Goal: Find contact information: Find contact information

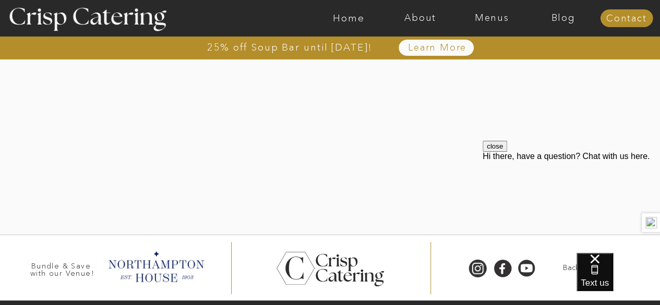
scroll to position [439, 0]
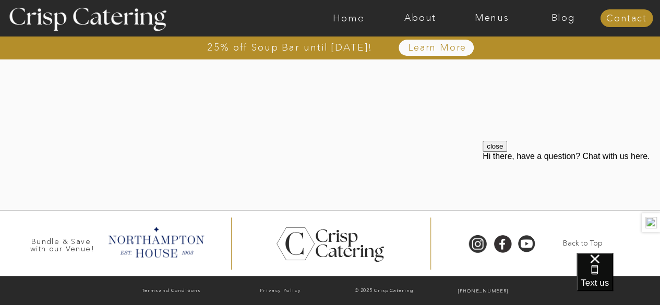
click at [507, 152] on button "close" at bounding box center [495, 146] width 25 height 11
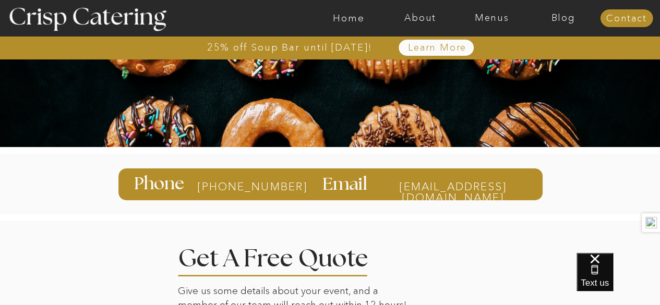
scroll to position [0, 0]
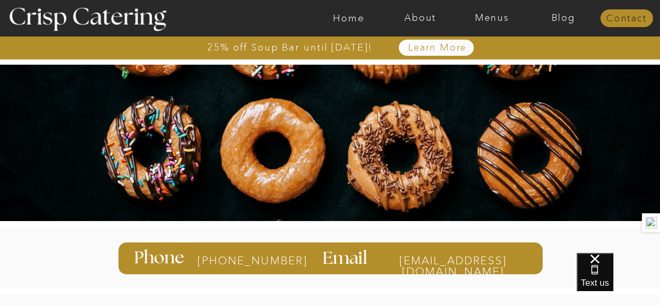
click at [614, 19] on nav "Contact" at bounding box center [626, 19] width 53 height 10
click at [341, 16] on nav "Home" at bounding box center [348, 18] width 71 height 10
click at [416, 20] on nav "About" at bounding box center [419, 18] width 71 height 10
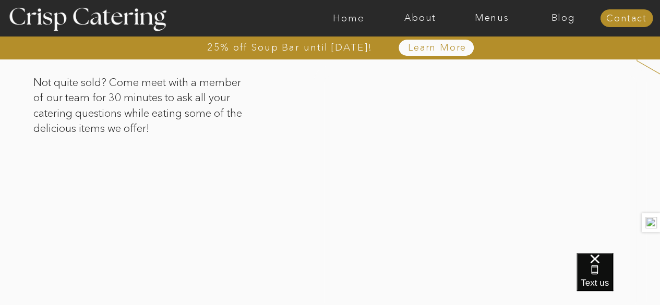
scroll to position [1709, 0]
